Goal: Task Accomplishment & Management: Use online tool/utility

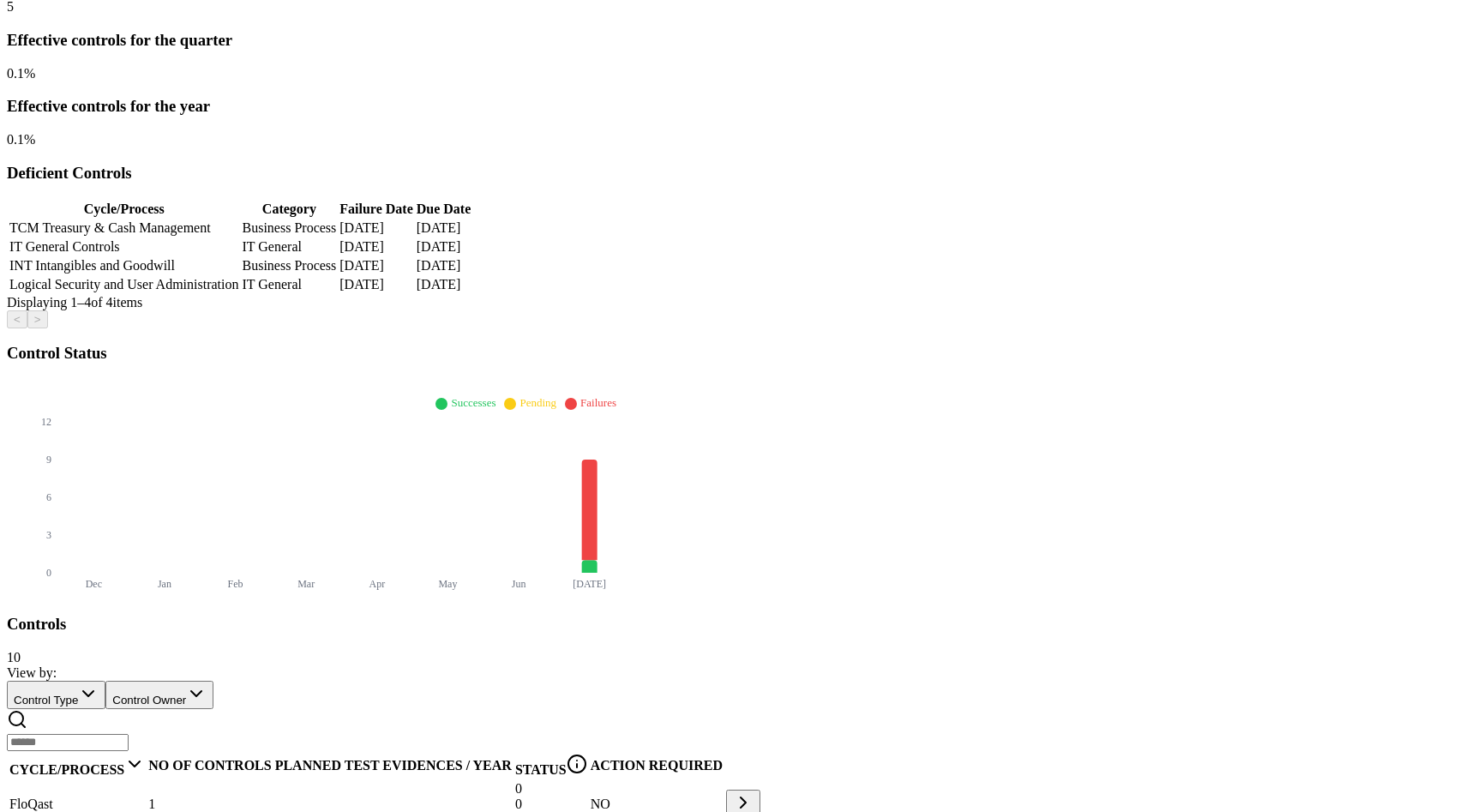
scroll to position [400, 0]
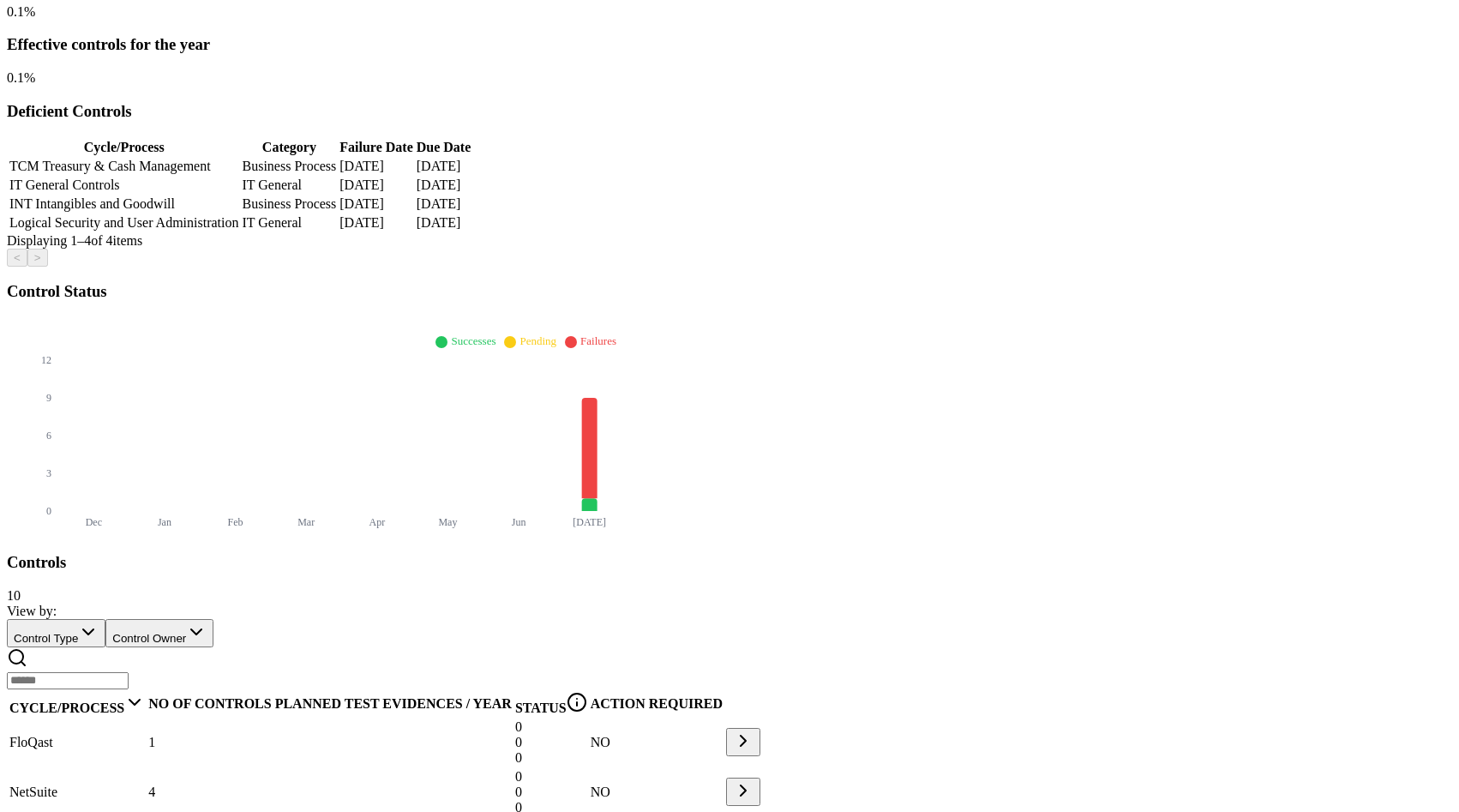
click at [146, 768] on td "NetSuite" at bounding box center [77, 792] width 137 height 48
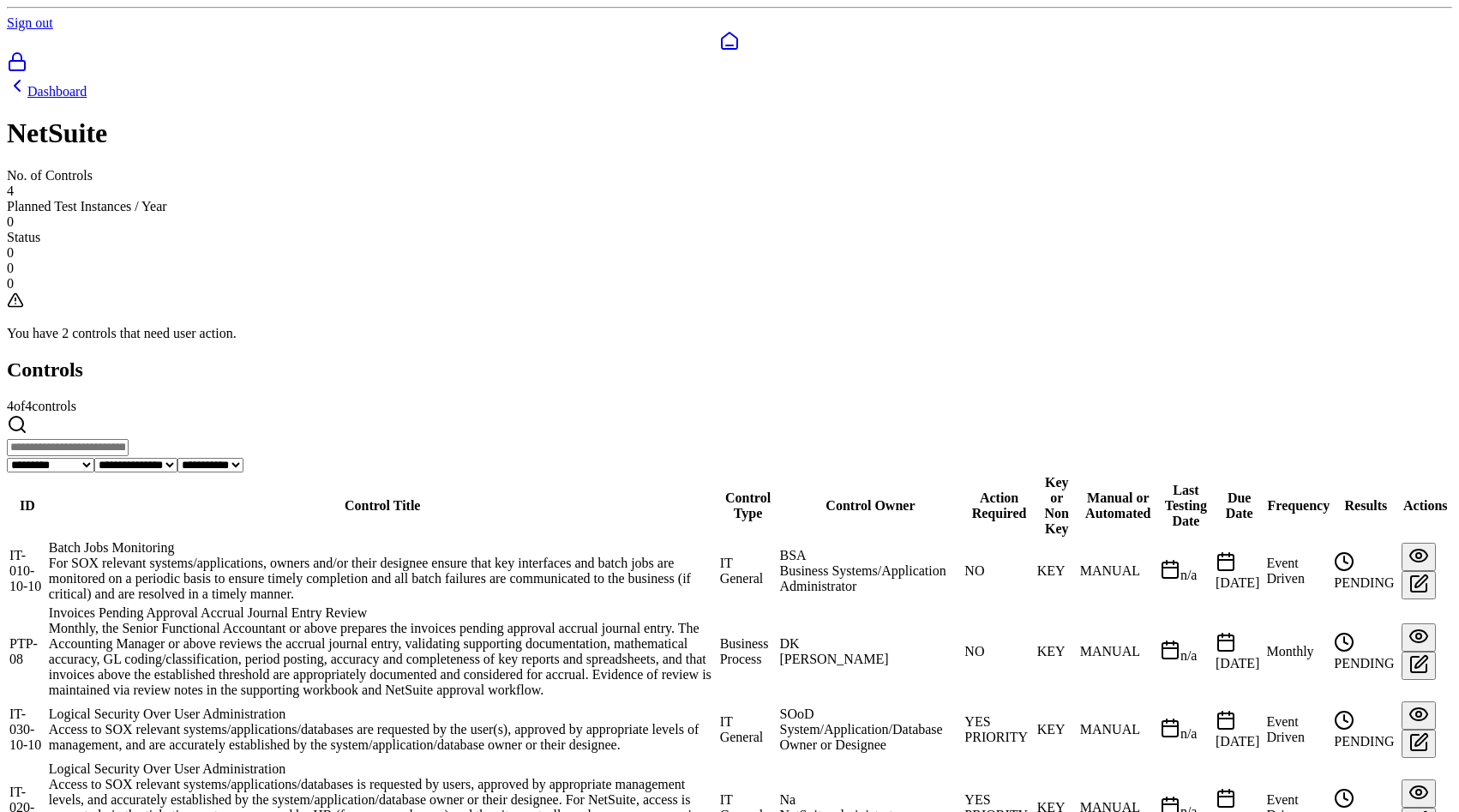
click at [418, 761] on div "Logical Security Over User Administration" at bounding box center [382, 768] width 668 height 15
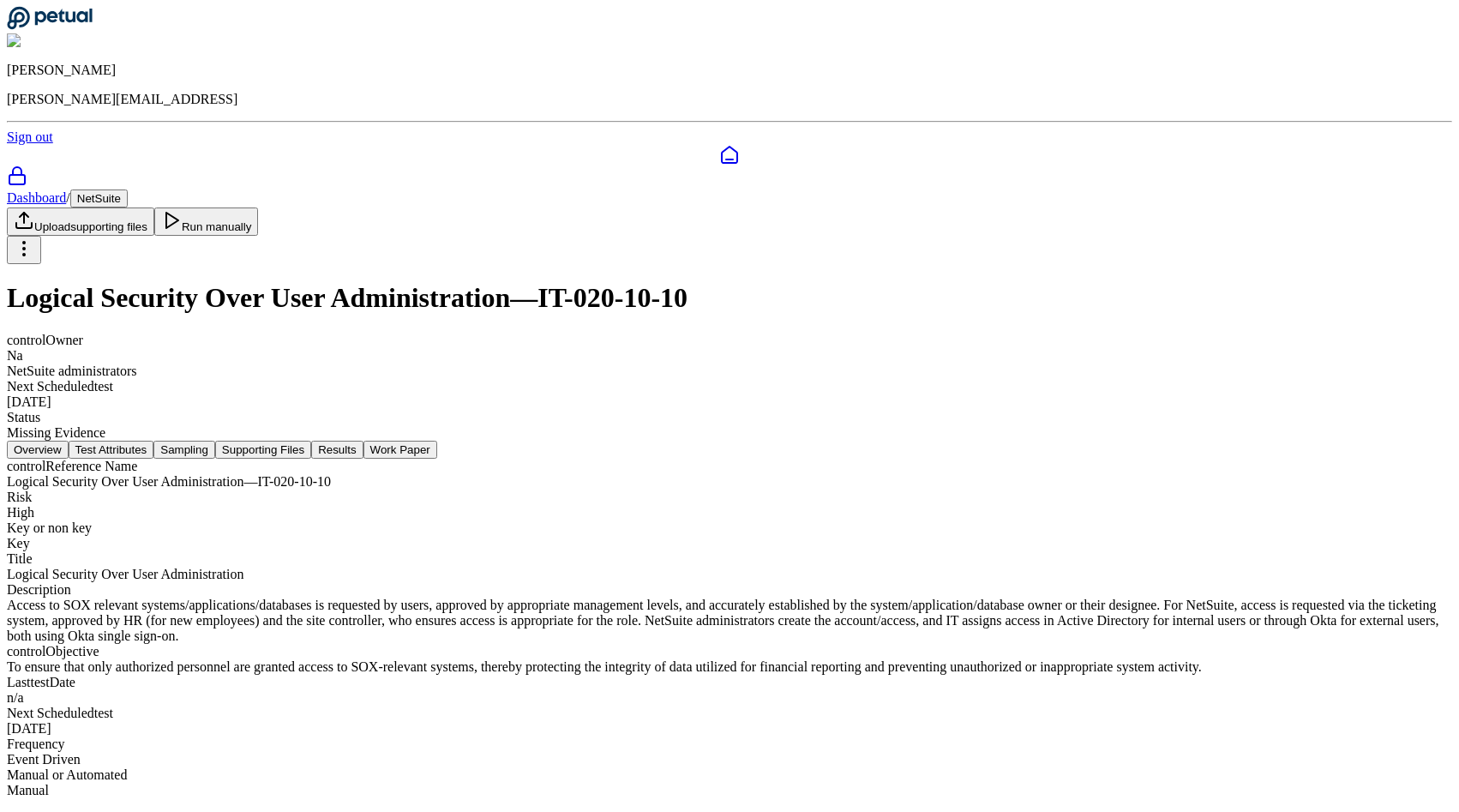
click at [154, 440] on button "Test Attributes" at bounding box center [111, 449] width 86 height 18
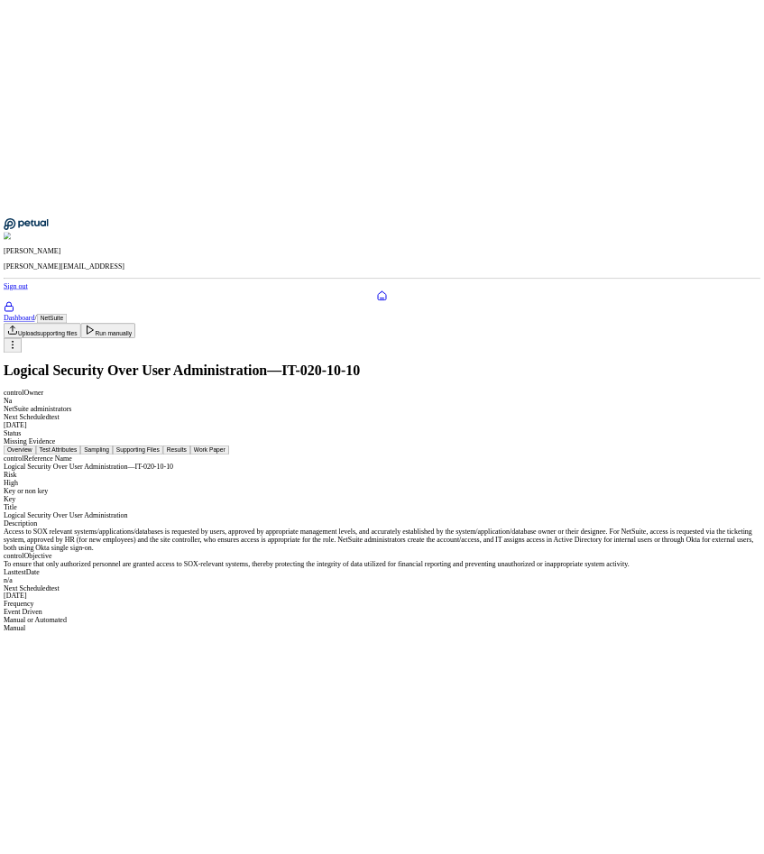
scroll to position [0, 0]
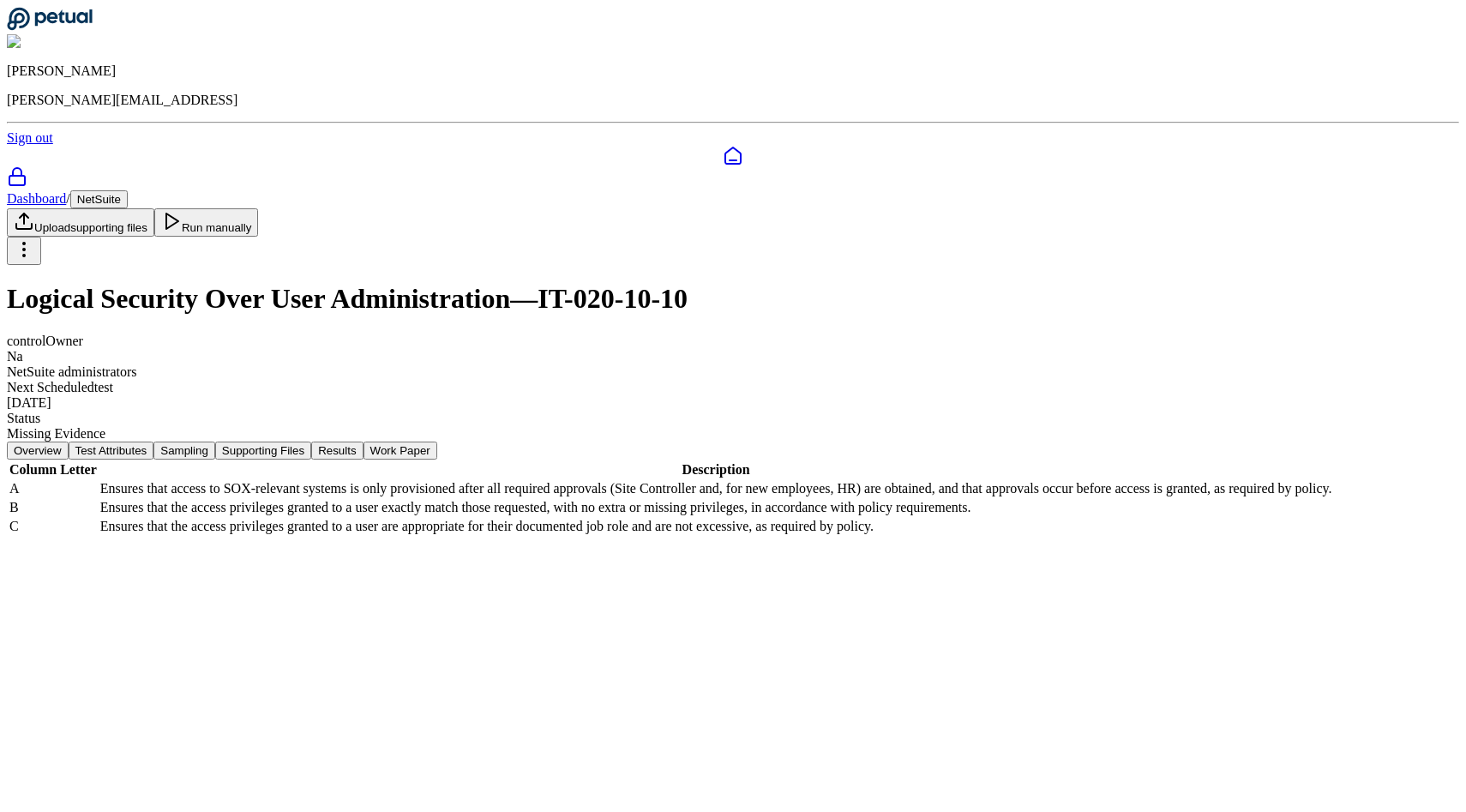
click at [215, 441] on button "Sampling" at bounding box center [184, 450] width 62 height 18
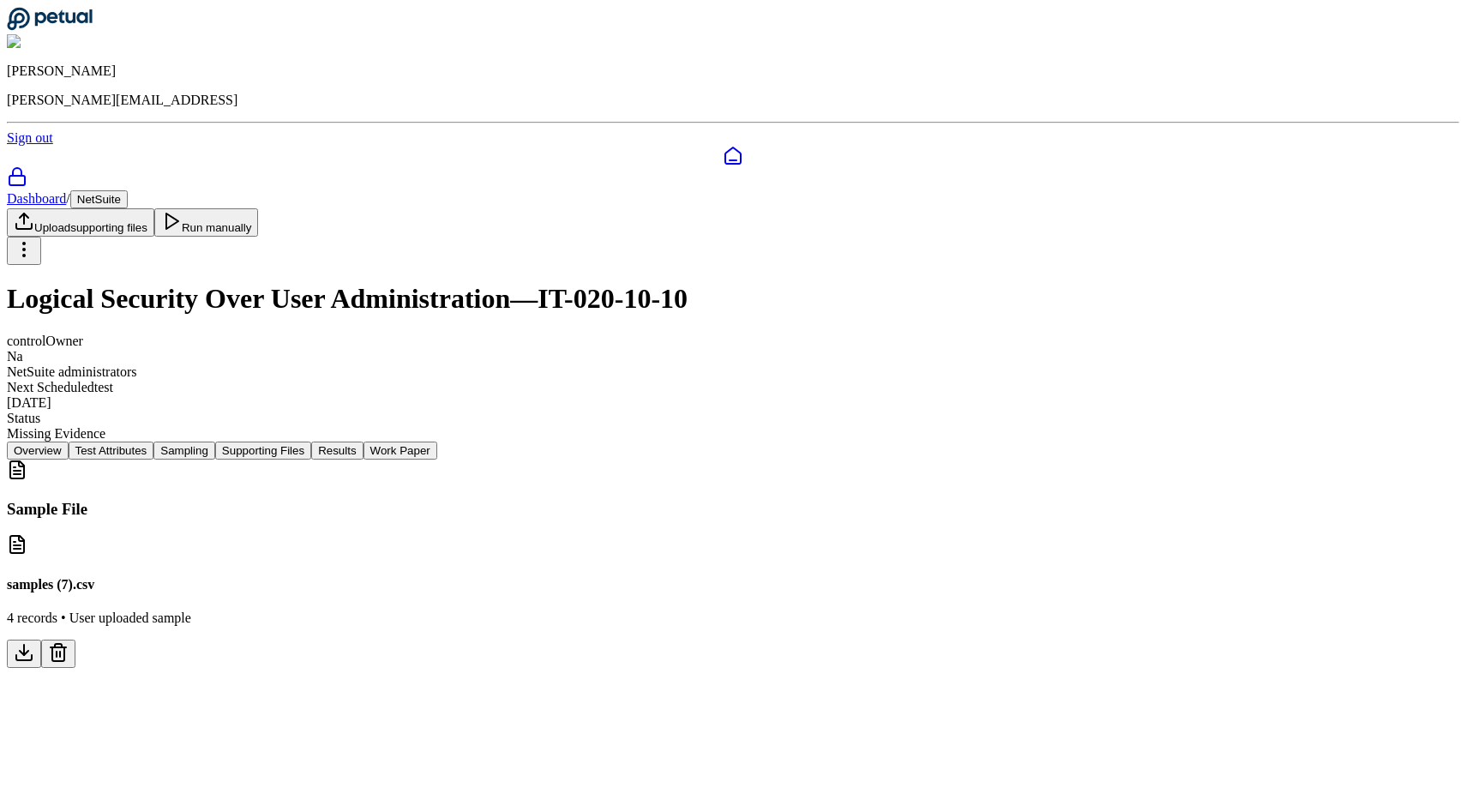
click at [34, 642] on icon at bounding box center [24, 652] width 21 height 21
click at [1199, 542] on div "Sample File samples (7).csv 4 records • User uploaded sample" at bounding box center [733, 563] width 1453 height 208
click at [68, 642] on icon at bounding box center [58, 652] width 21 height 21
click at [311, 441] on button "Supporting Files" at bounding box center [263, 450] width 96 height 18
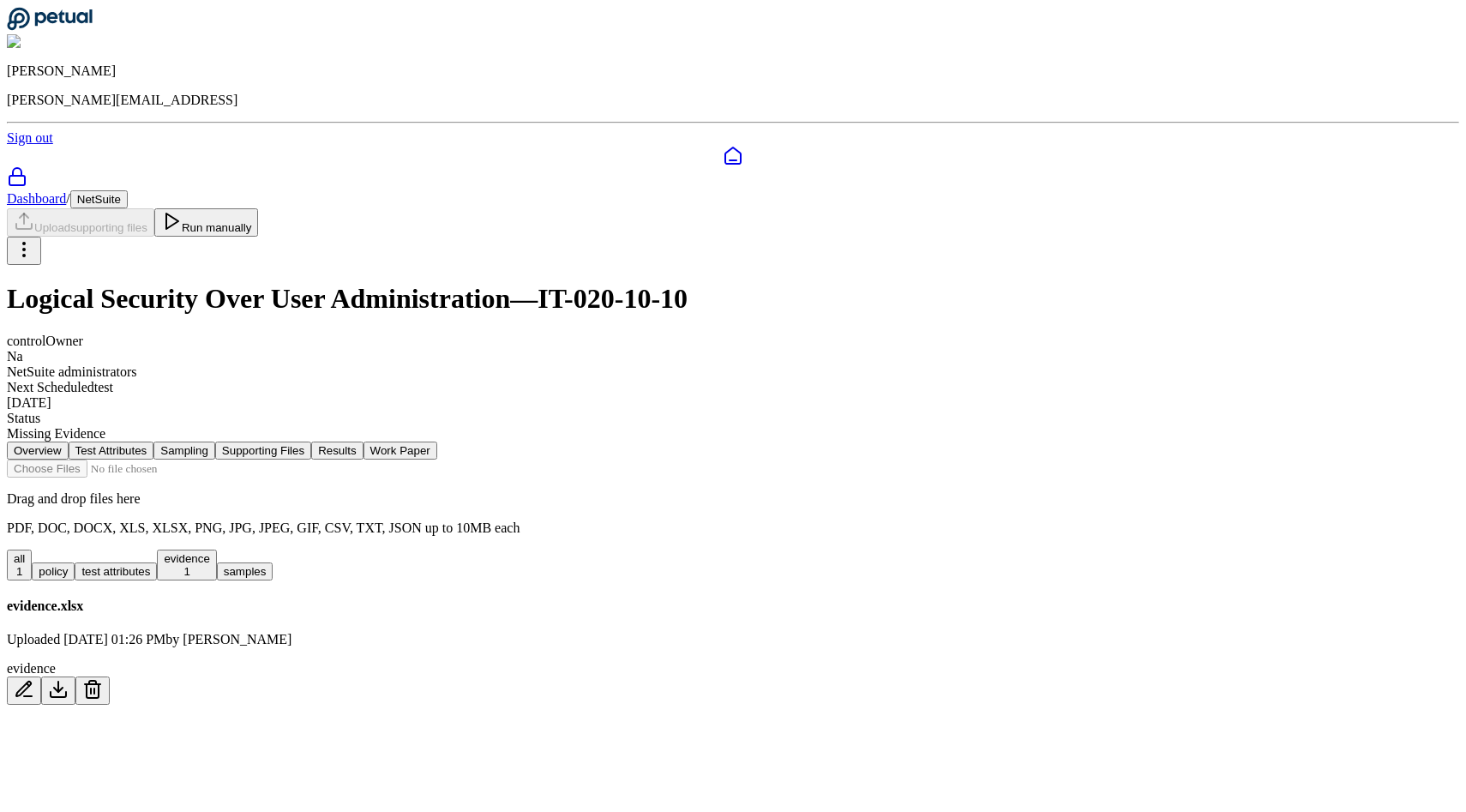
click at [63, 687] on icon at bounding box center [58, 689] width 9 height 5
click at [259, 208] on button "Run manually" at bounding box center [206, 222] width 105 height 29
click at [362, 441] on button "Results" at bounding box center [337, 450] width 51 height 18
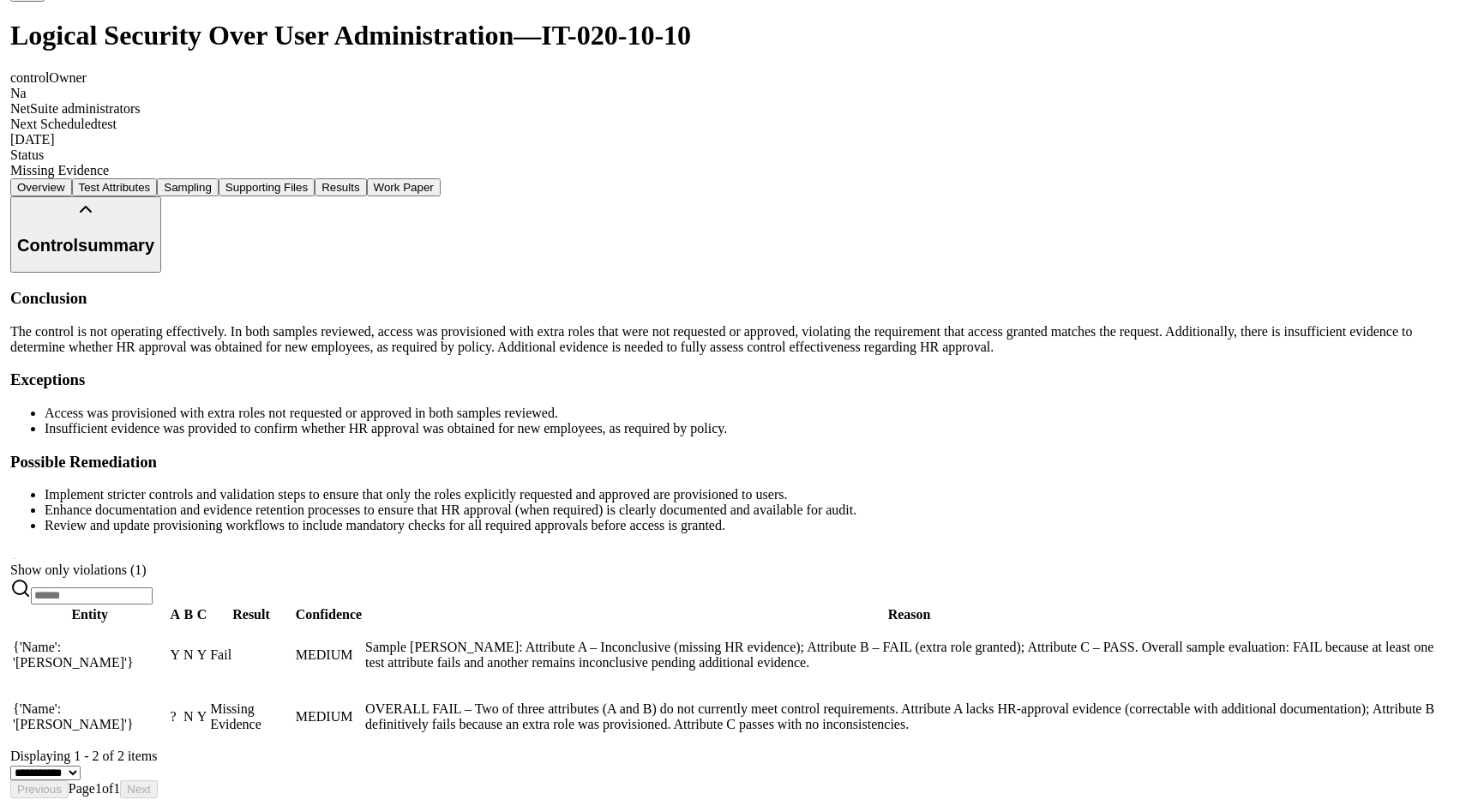
scroll to position [305, 0]
click at [205, 635] on td "Y" at bounding box center [199, 654] width 12 height 60
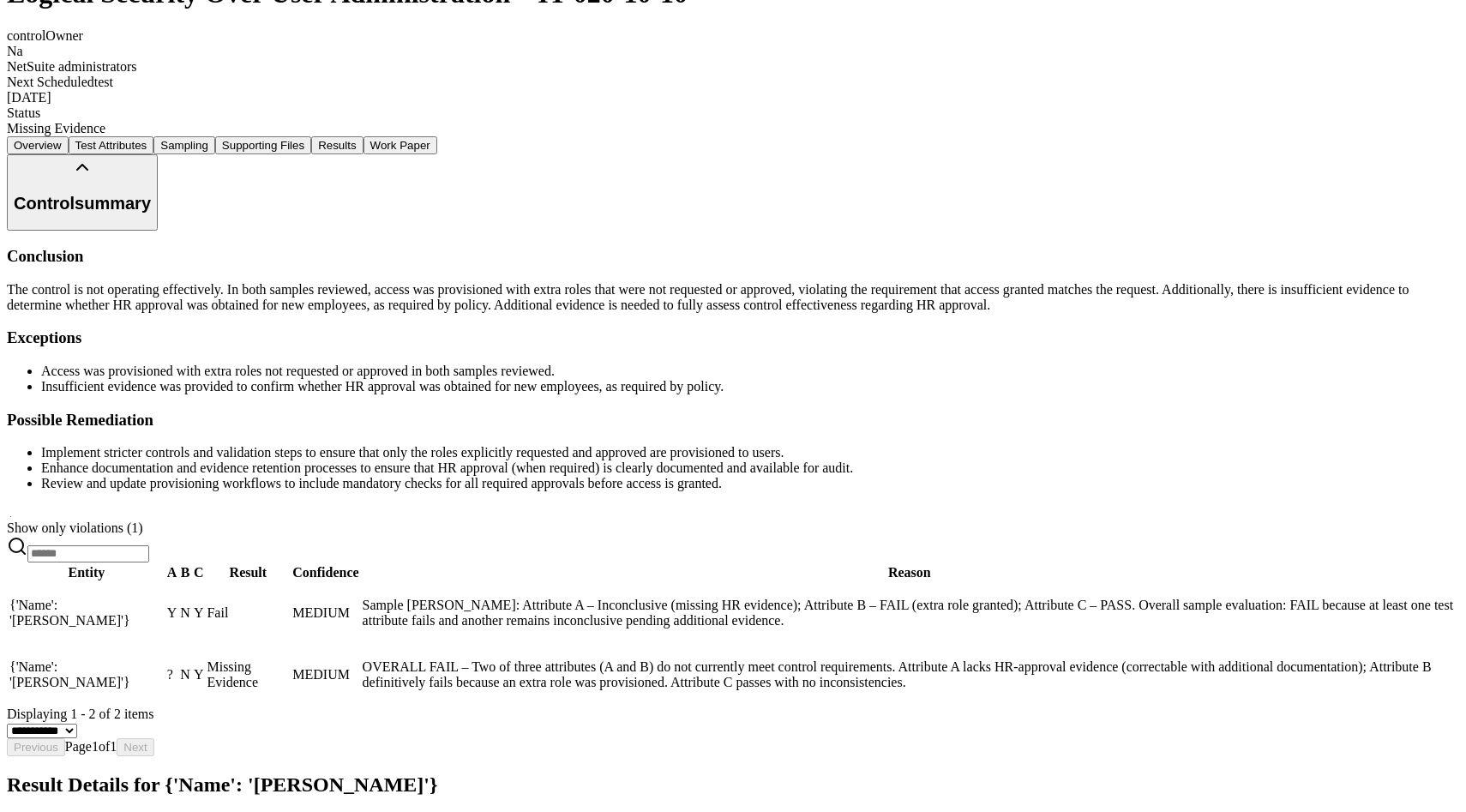
click at [1430, 773] on div "Result Details for {'Name': '[PERSON_NAME]'}" at bounding box center [733, 807] width 1453 height 68
click at [34, 811] on icon at bounding box center [24, 826] width 21 height 21
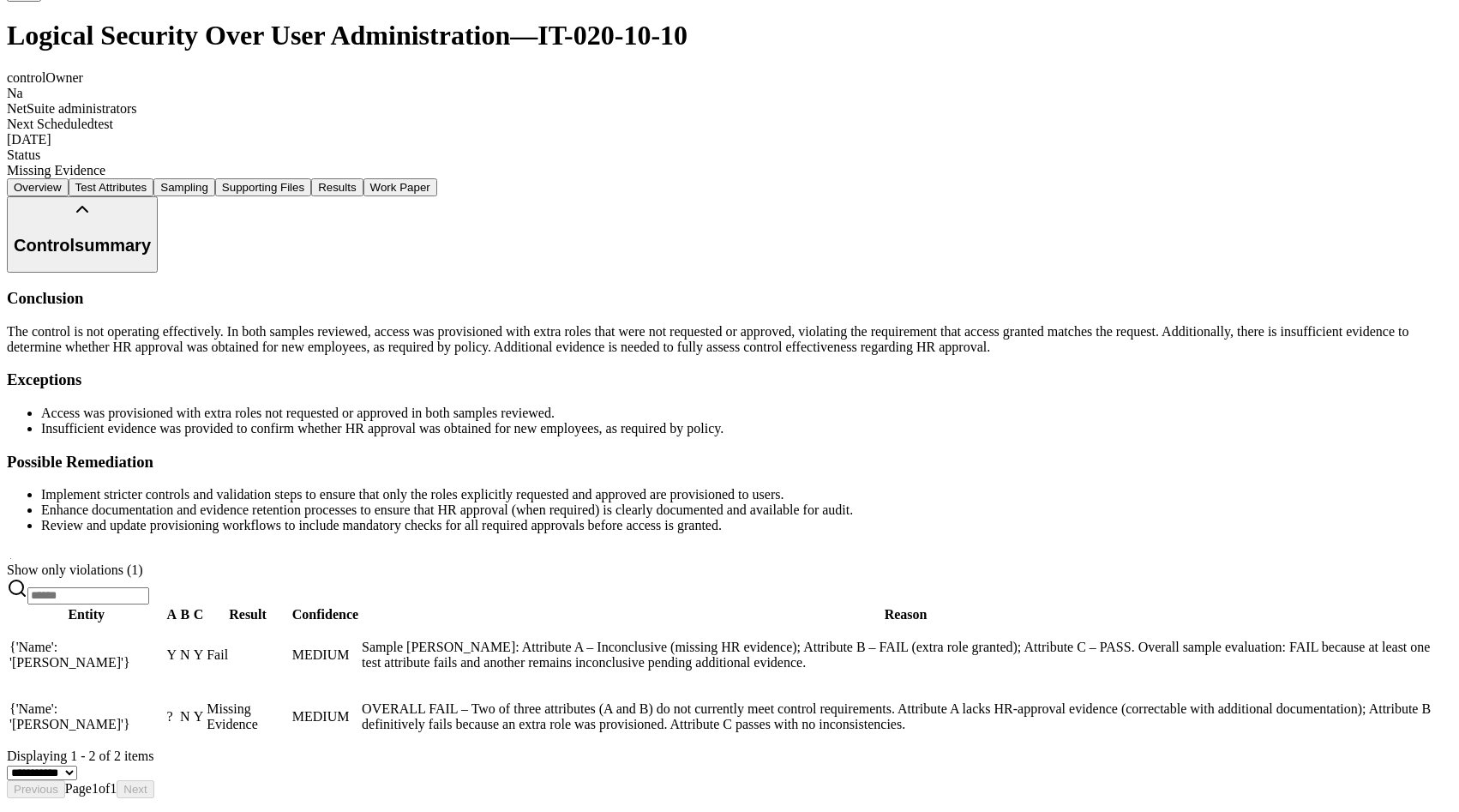
click at [290, 686] on td "Missing Evidence" at bounding box center [247, 716] width 84 height 60
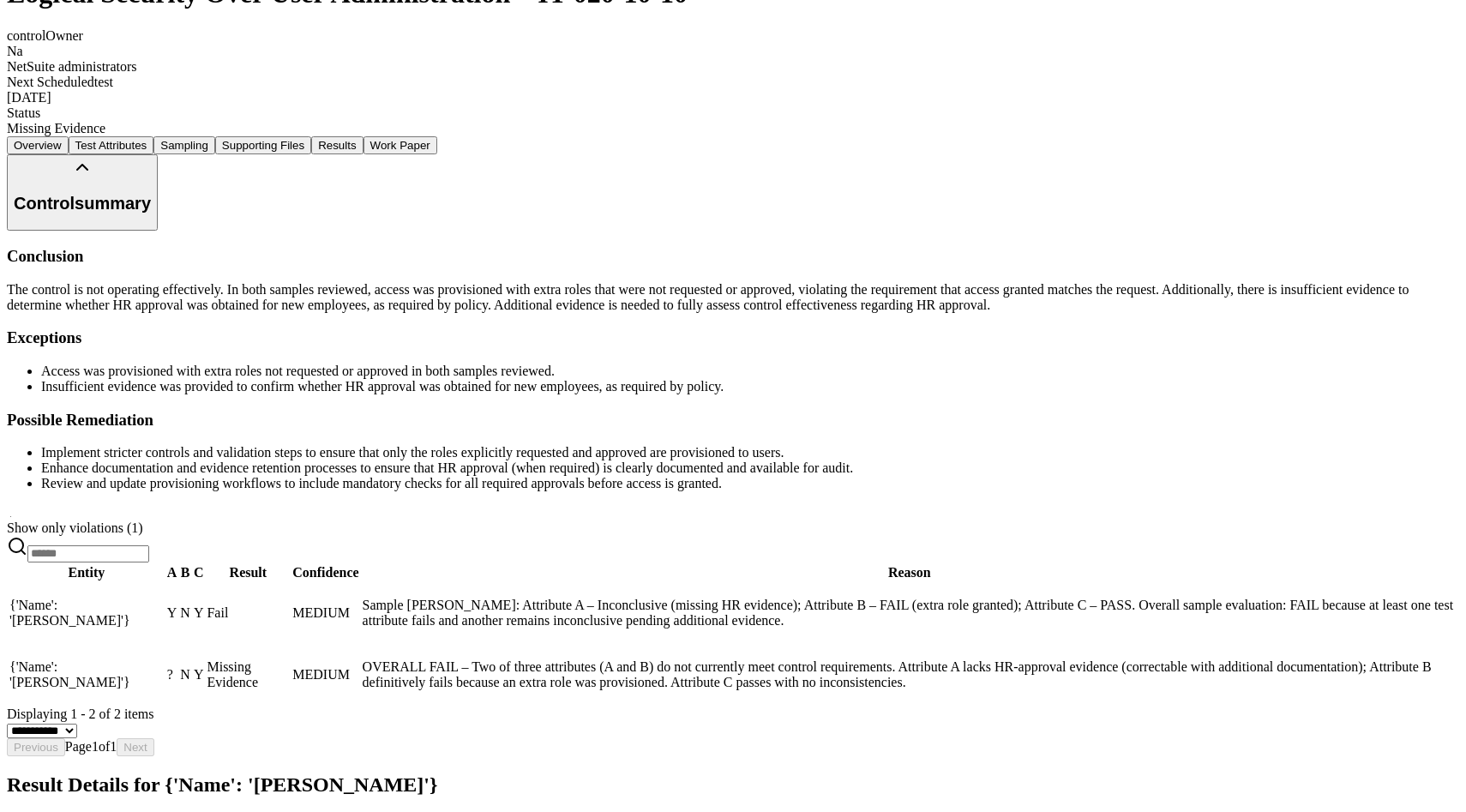
scroll to position [87, 0]
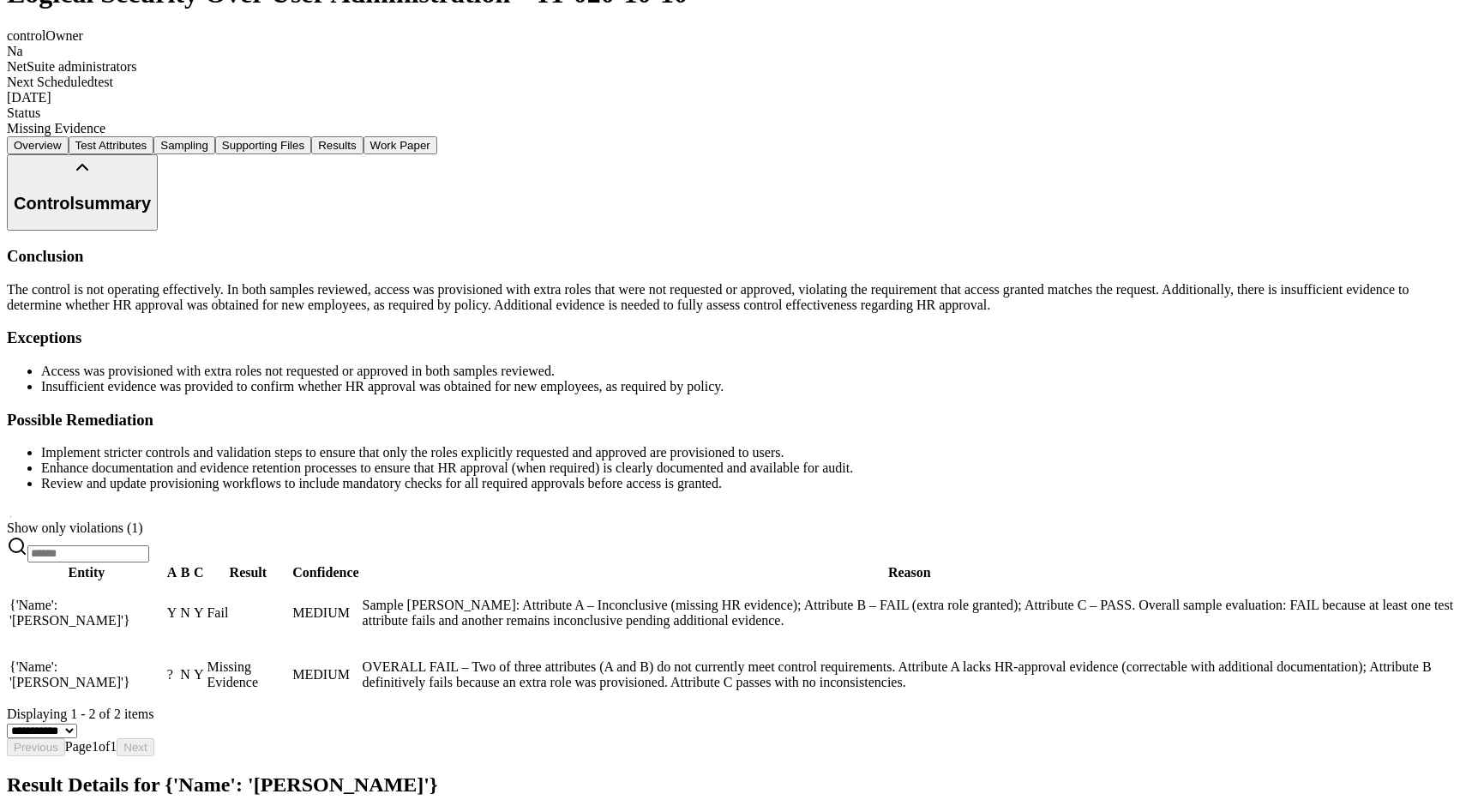
click at [34, 811] on icon at bounding box center [24, 826] width 21 height 21
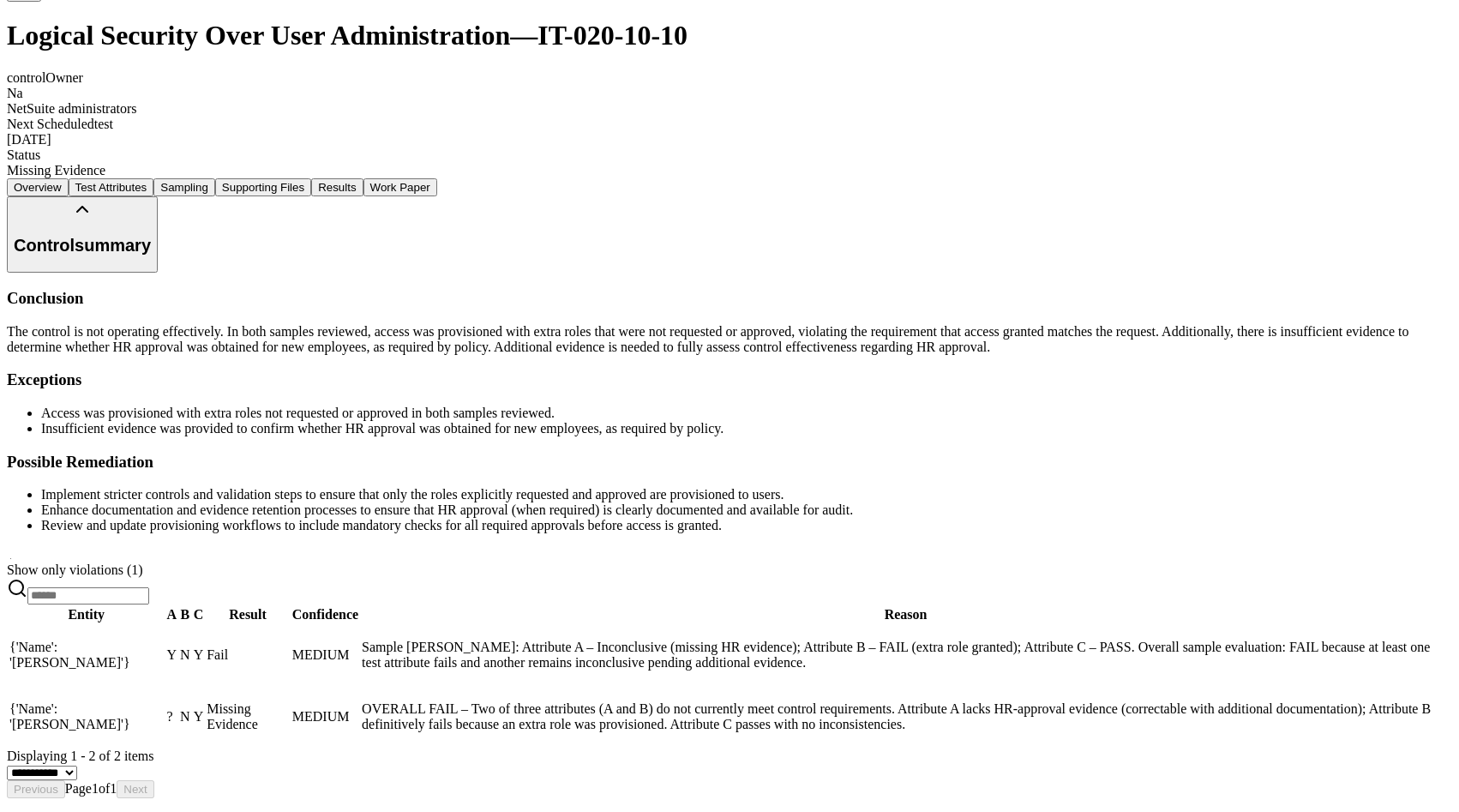
click at [165, 627] on td "{'Name': '[PERSON_NAME]'}" at bounding box center [87, 654] width 156 height 60
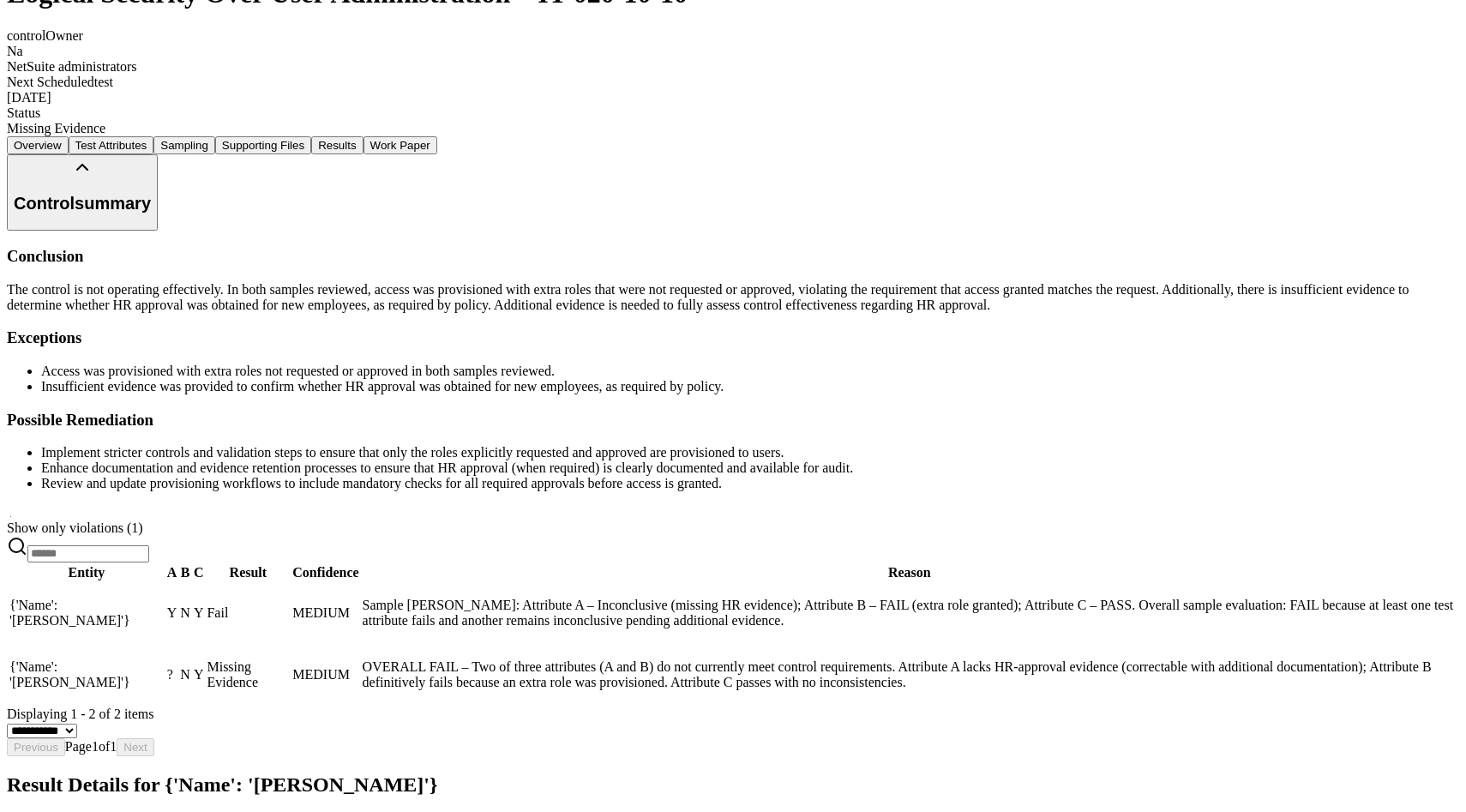
click at [1448, 773] on div "Result Details for {'Name': '[PERSON_NAME]'}" at bounding box center [733, 807] width 1453 height 68
click at [1447, 773] on div "Result Details for {'Name': '[PERSON_NAME]'}" at bounding box center [733, 807] width 1453 height 68
click at [34, 811] on icon at bounding box center [24, 826] width 21 height 21
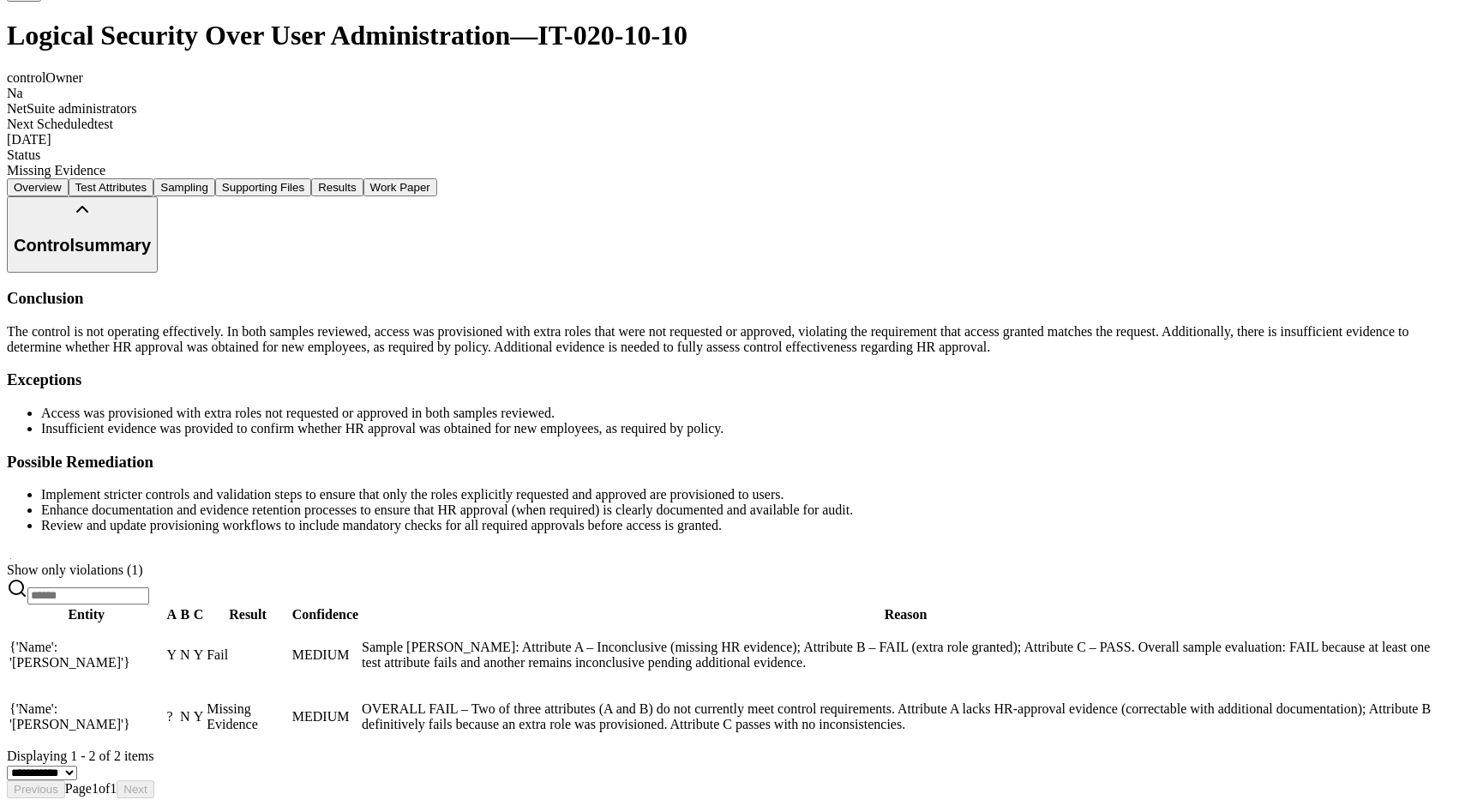
scroll to position [300, 0]
